Goal: Task Accomplishment & Management: Use online tool/utility

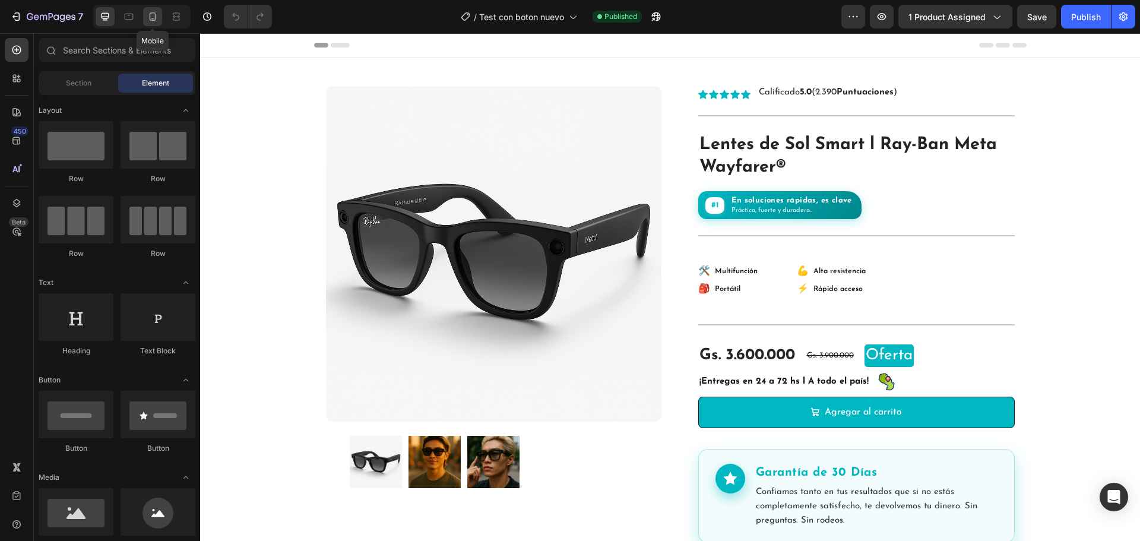
click at [152, 15] on icon at bounding box center [153, 17] width 12 height 12
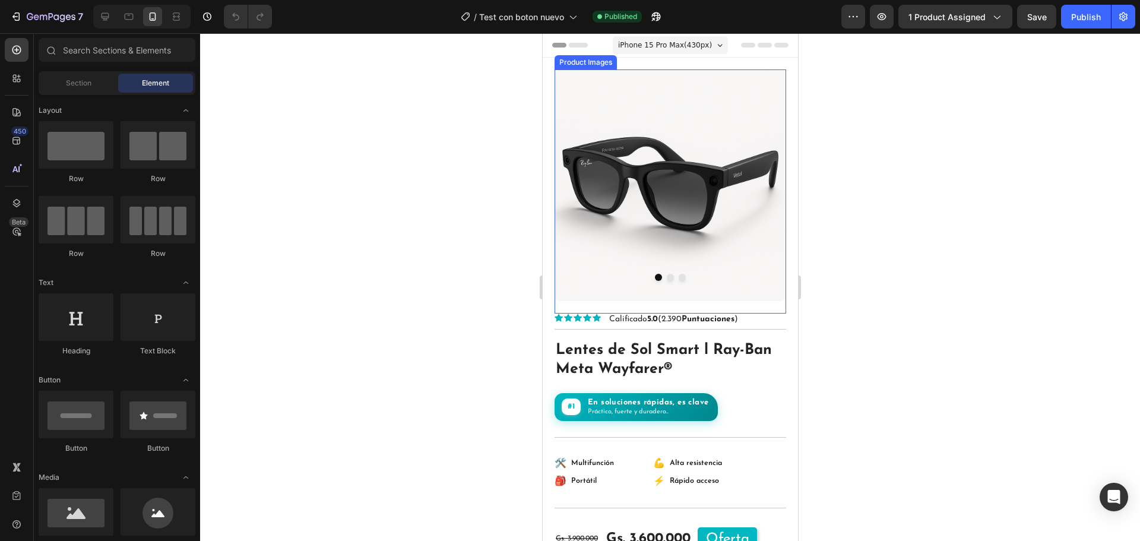
scroll to position [178, 0]
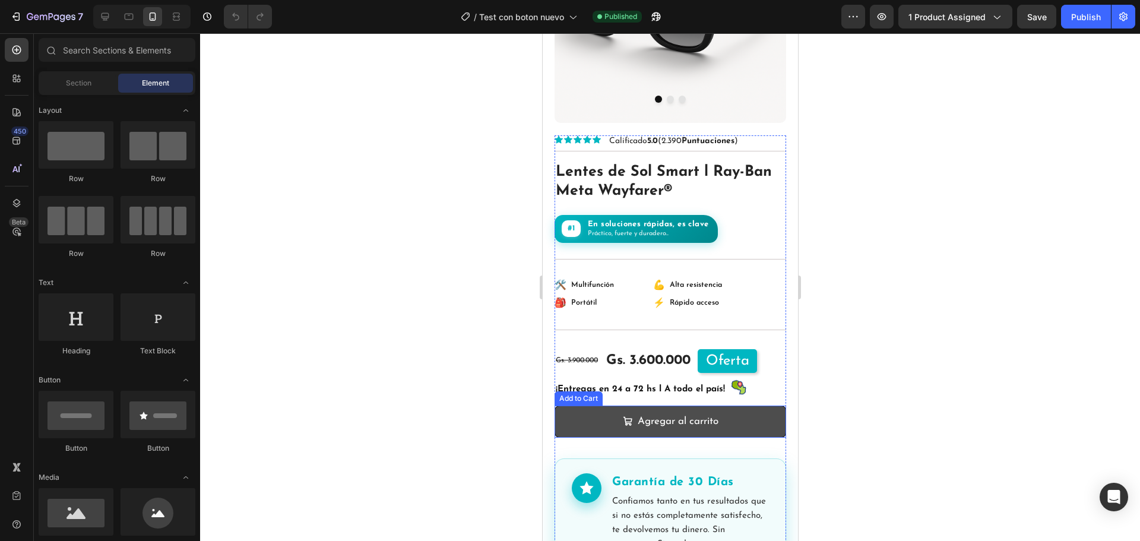
click at [766, 414] on button "Agregar al carrito" at bounding box center [669, 421] width 231 height 33
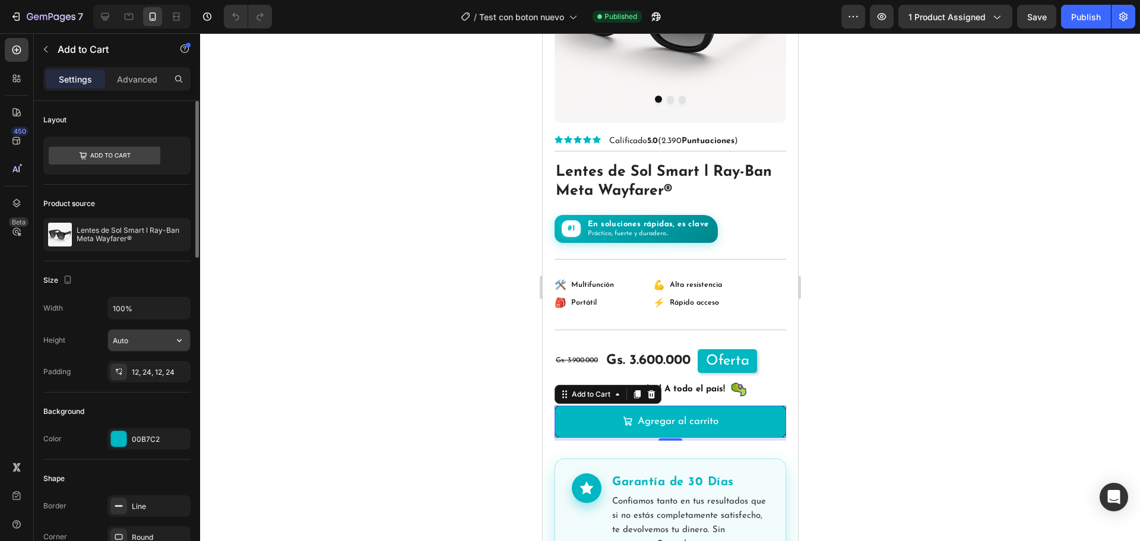
click at [147, 342] on input "Auto" at bounding box center [149, 339] width 82 height 21
click at [172, 342] on button "button" at bounding box center [179, 339] width 21 height 21
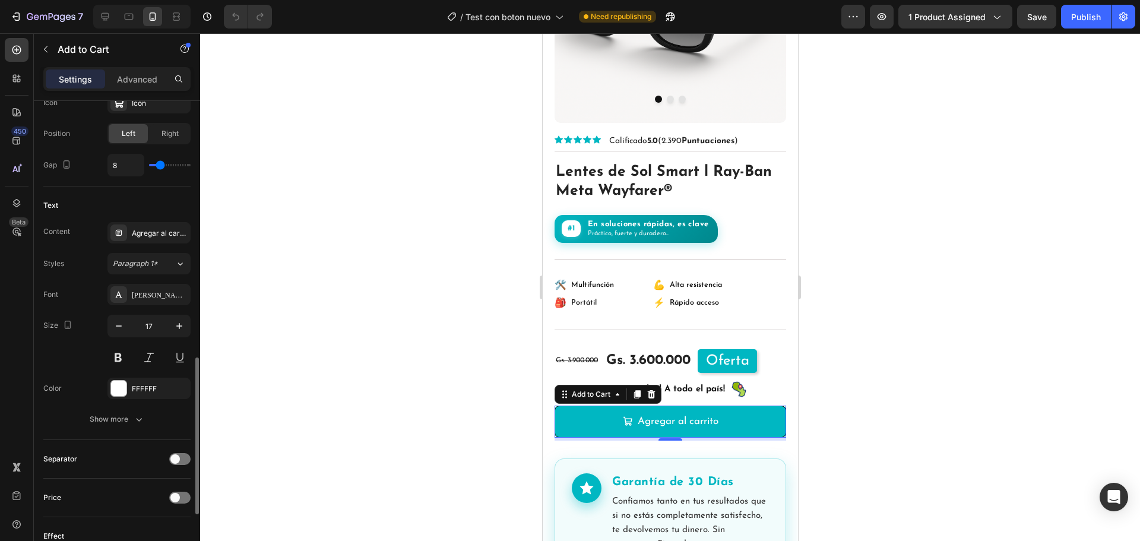
scroll to position [594, 0]
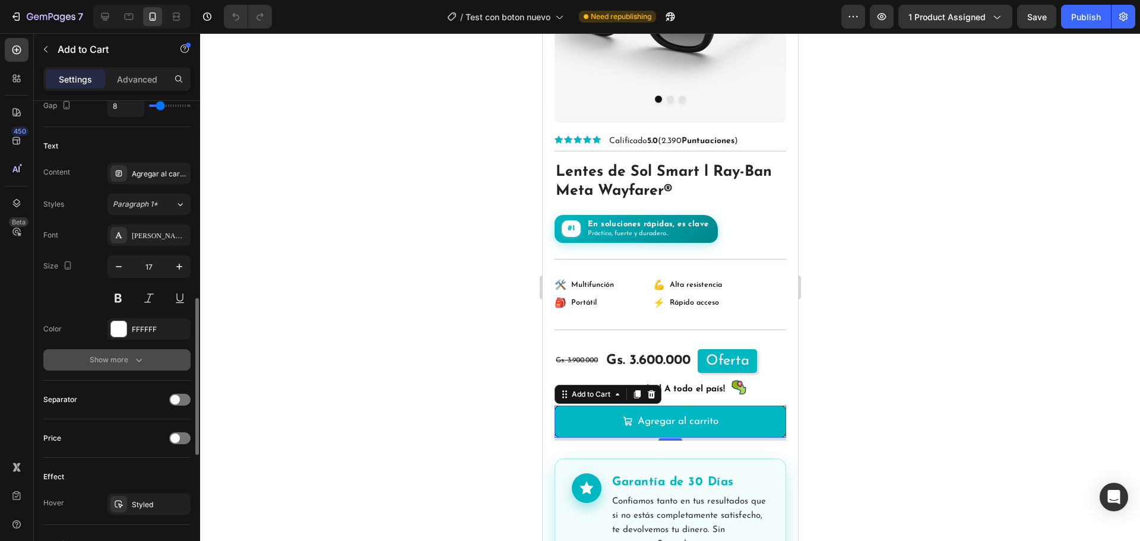
click at [127, 361] on div "Show more" at bounding box center [117, 360] width 55 height 12
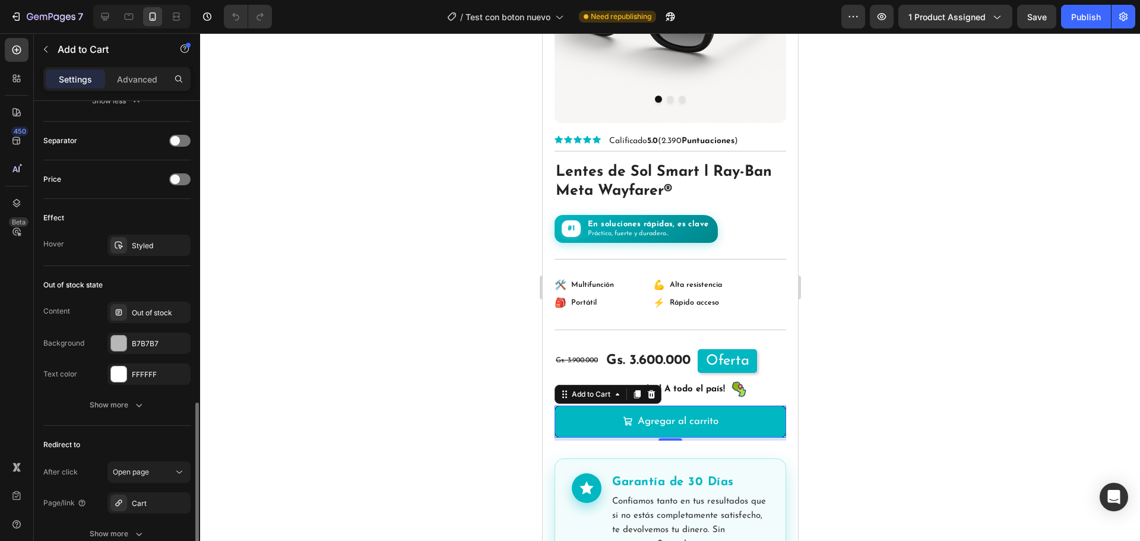
scroll to position [1068, 0]
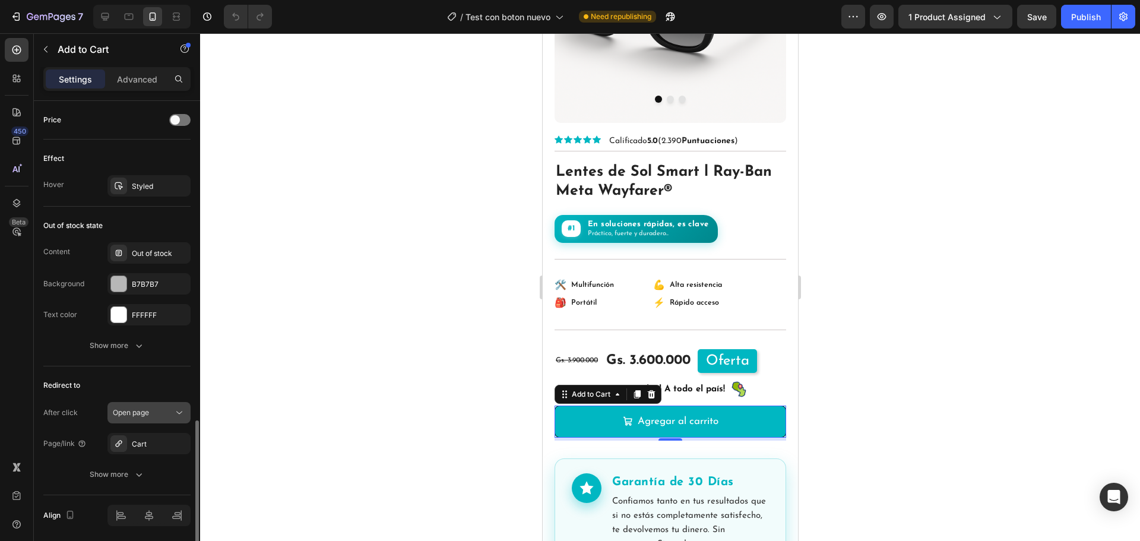
click at [155, 417] on div "Open page" at bounding box center [143, 412] width 61 height 11
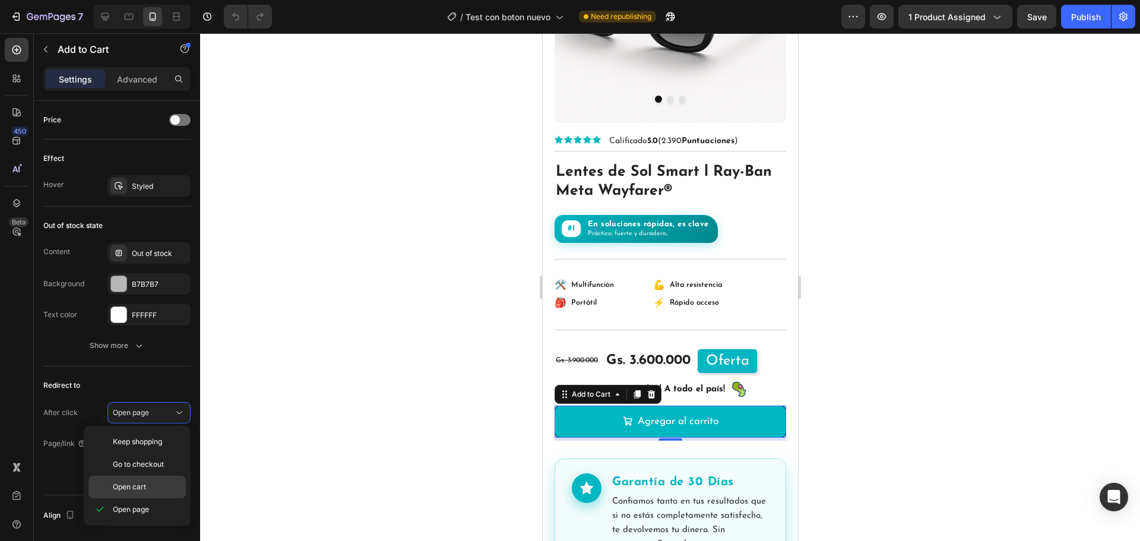
click at [150, 483] on p "Open cart" at bounding box center [147, 486] width 68 height 11
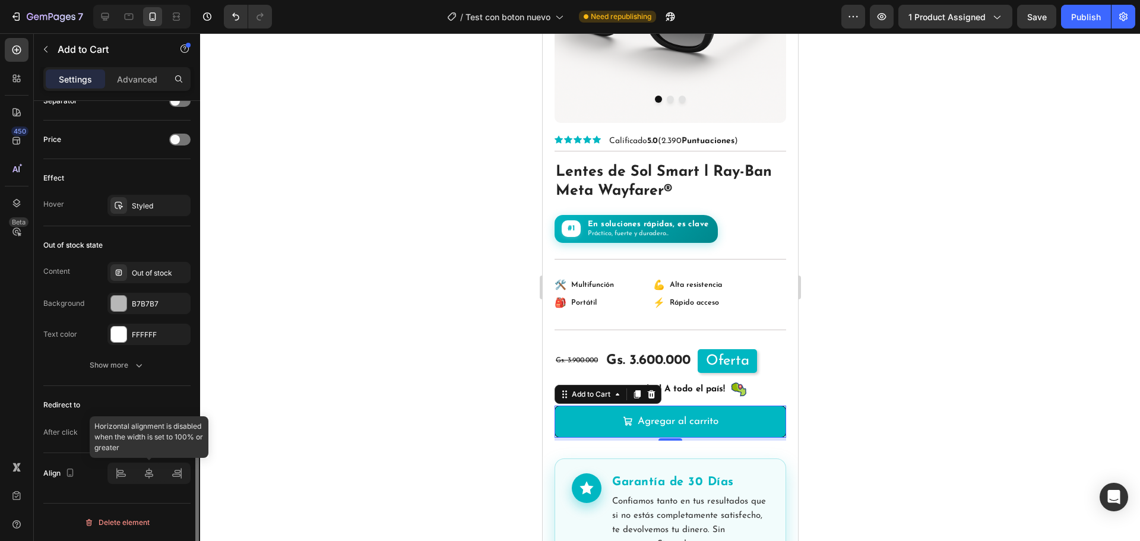
scroll to position [1049, 0]
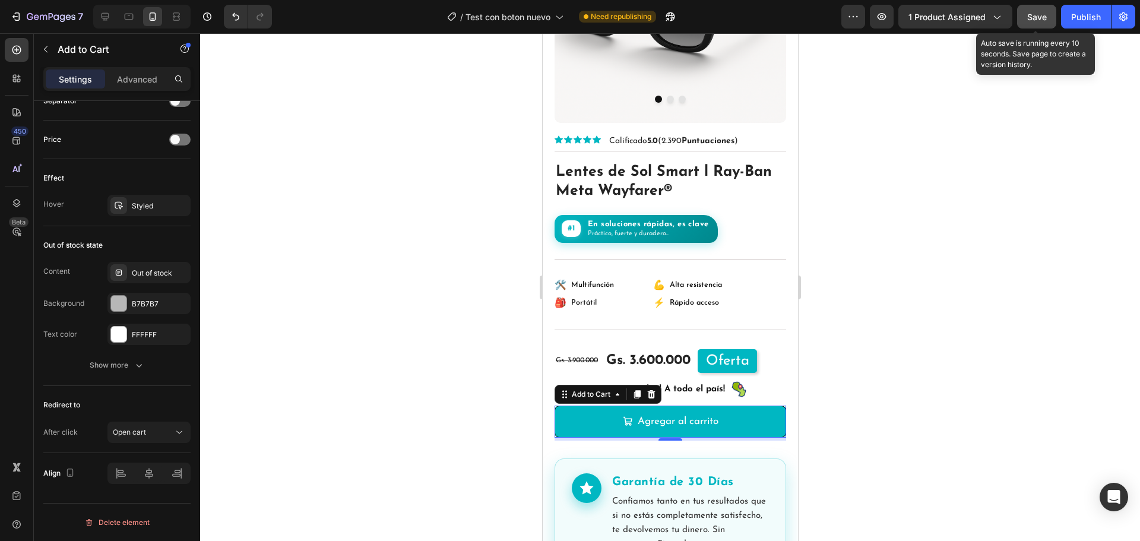
click at [1044, 11] on div "Save" at bounding box center [1037, 17] width 20 height 12
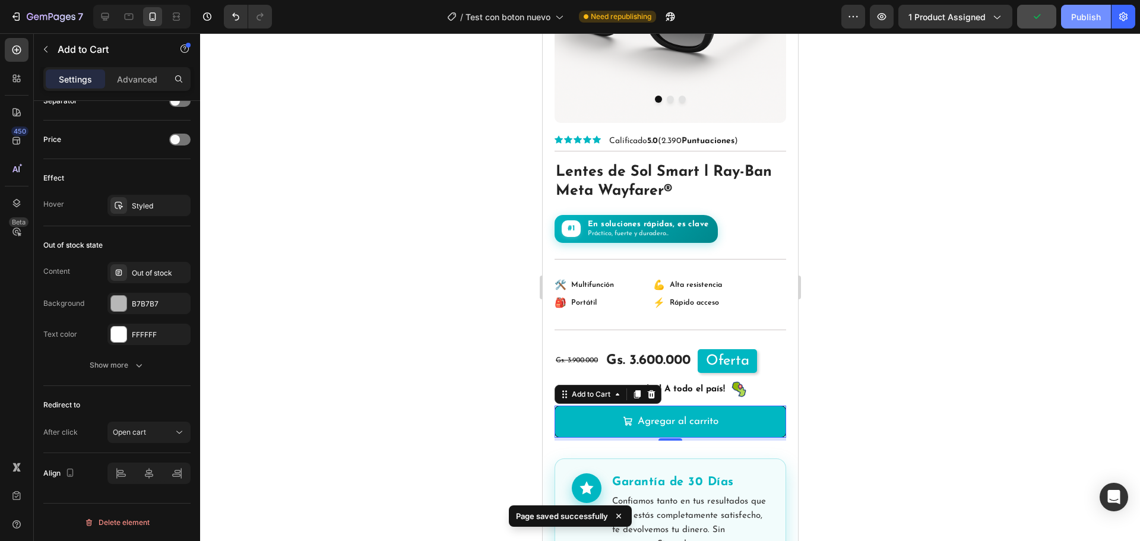
click at [1087, 20] on div "Publish" at bounding box center [1086, 17] width 30 height 12
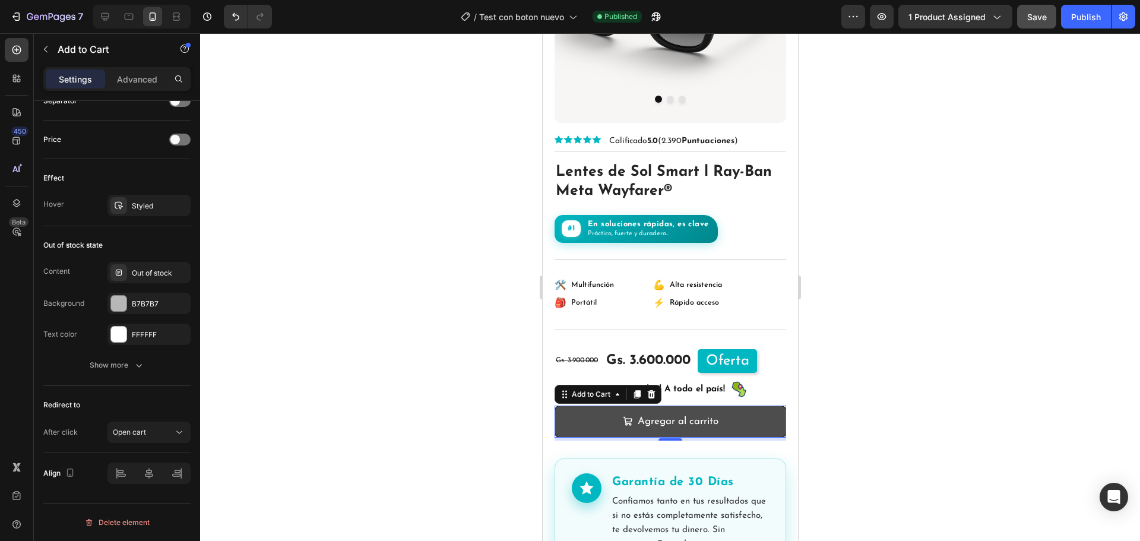
click at [719, 405] on button "Agregar al carrito" at bounding box center [669, 421] width 231 height 33
click at [661, 413] on div "Agregar al carrito" at bounding box center [677, 422] width 81 height 18
click at [761, 419] on button "Agregar al carrito" at bounding box center [669, 421] width 231 height 33
click at [761, 418] on button "Agregar al carrito" at bounding box center [669, 421] width 231 height 33
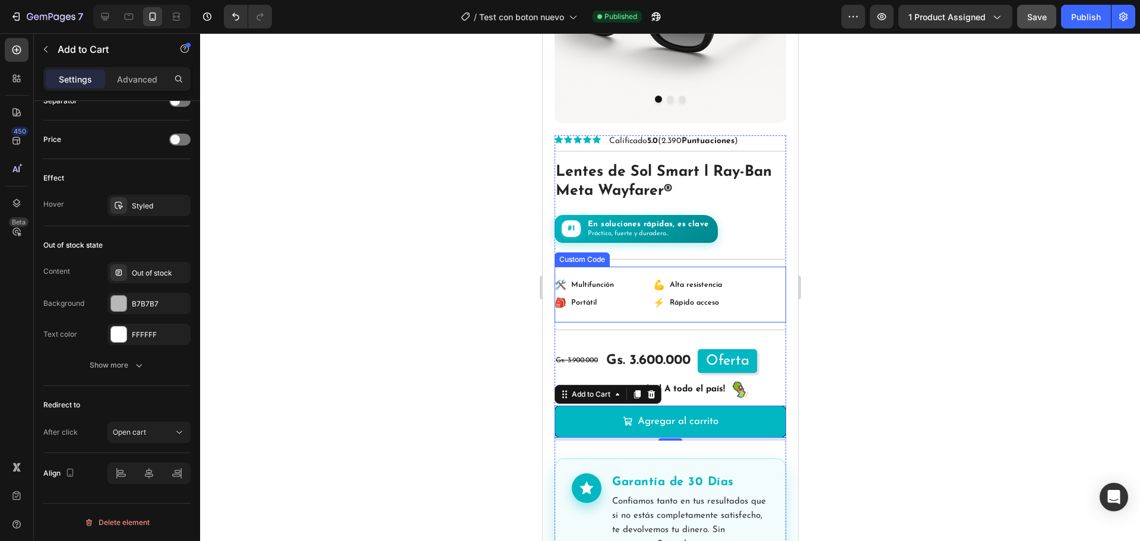
scroll to position [0, 0]
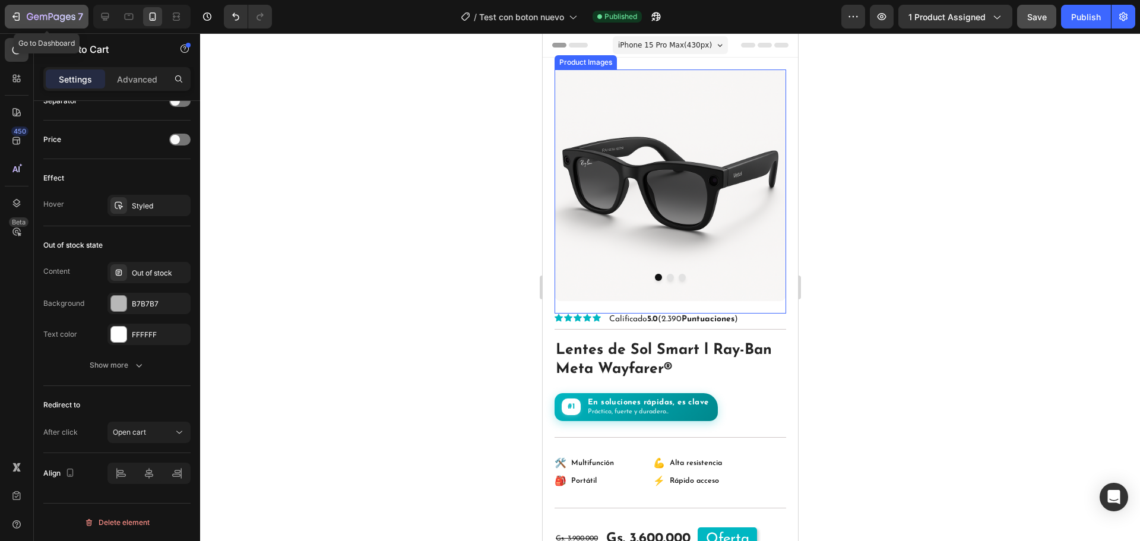
click at [17, 18] on icon "button" at bounding box center [16, 17] width 12 height 12
